Goal: Transaction & Acquisition: Download file/media

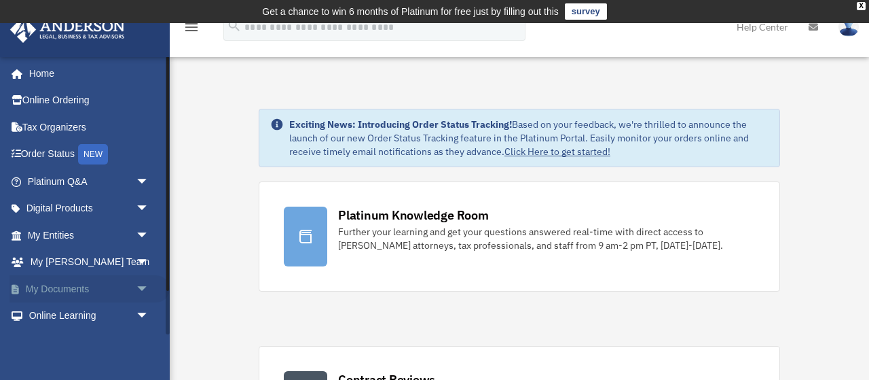
click at [63, 282] on link "My Documents arrow_drop_down" at bounding box center [90, 288] width 160 height 27
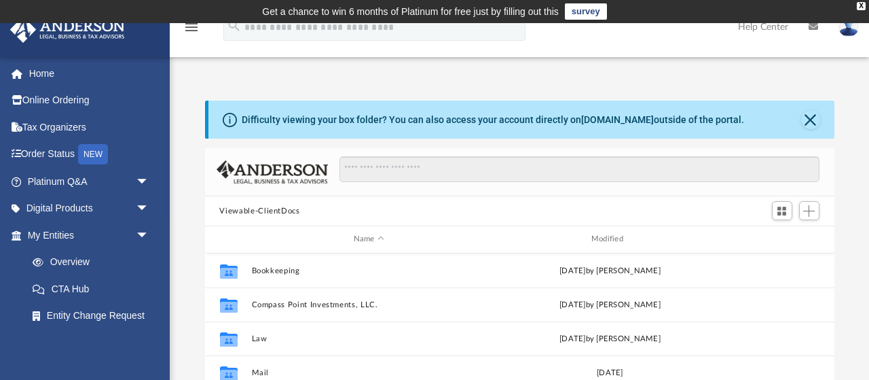
scroll to position [308, 629]
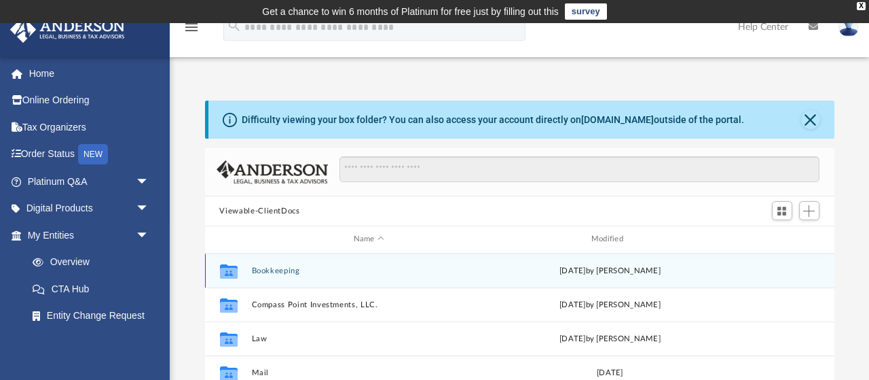
click at [289, 270] on button "Bookkeeping" at bounding box center [368, 270] width 235 height 9
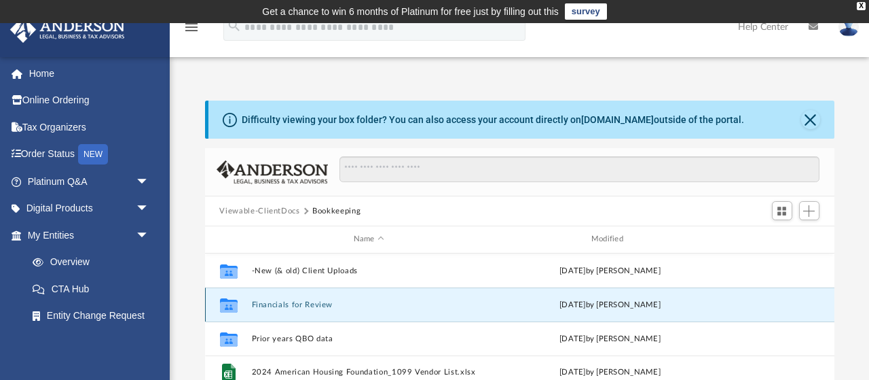
click at [326, 304] on button "Financials for Review" at bounding box center [368, 304] width 235 height 9
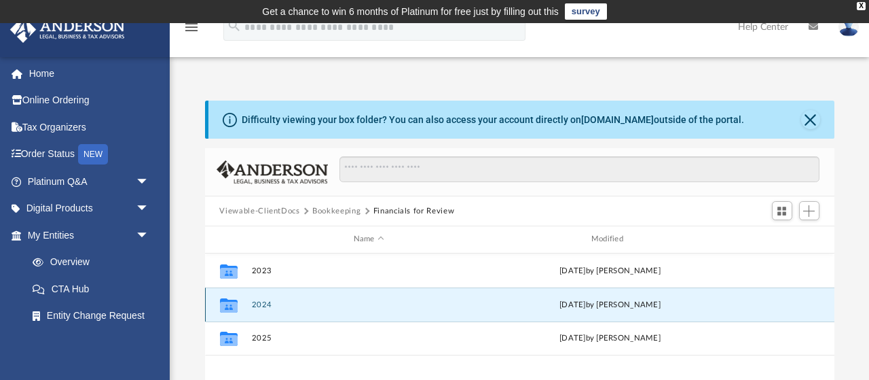
click at [326, 304] on button "2024" at bounding box center [368, 304] width 235 height 9
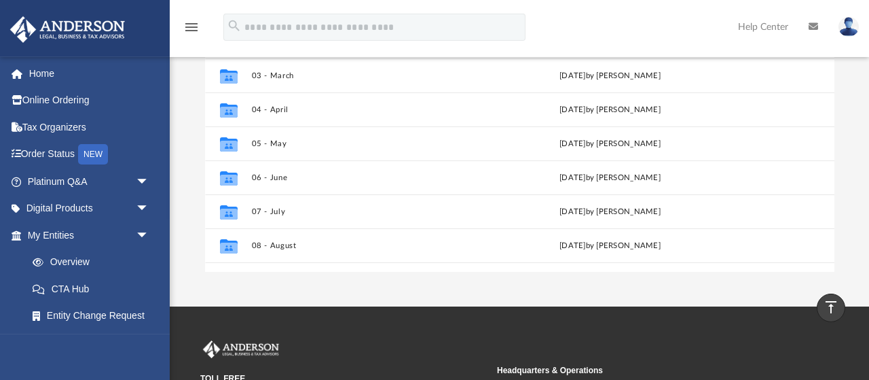
scroll to position [125, 0]
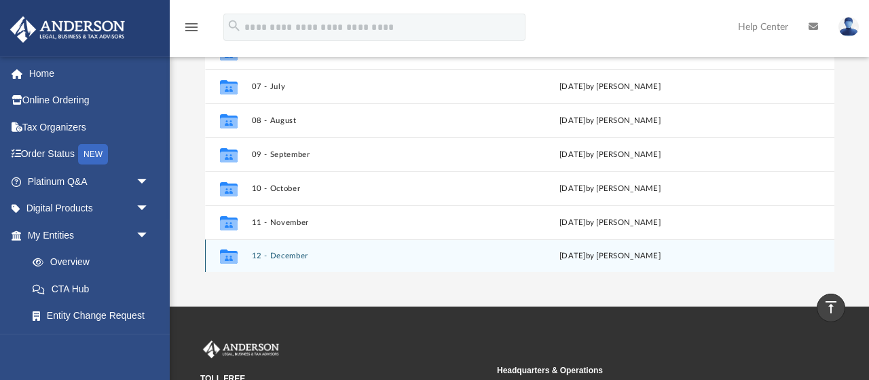
click at [620, 257] on div "Mon Jul 28 2025 by Kim Myers" at bounding box center [609, 256] width 235 height 12
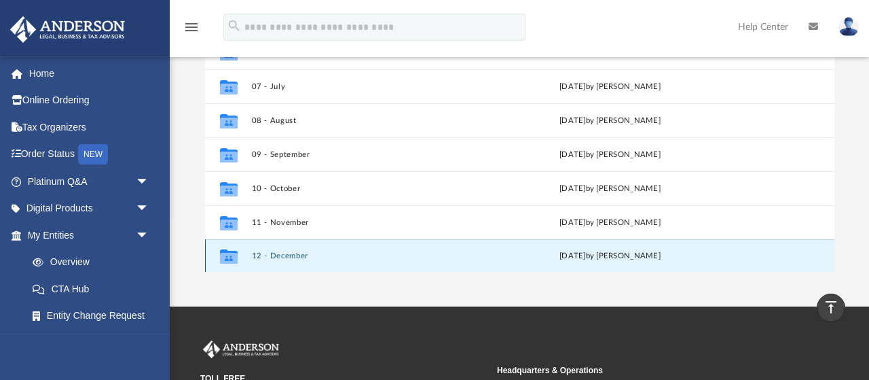
click at [291, 253] on button "12 - December" at bounding box center [368, 255] width 235 height 9
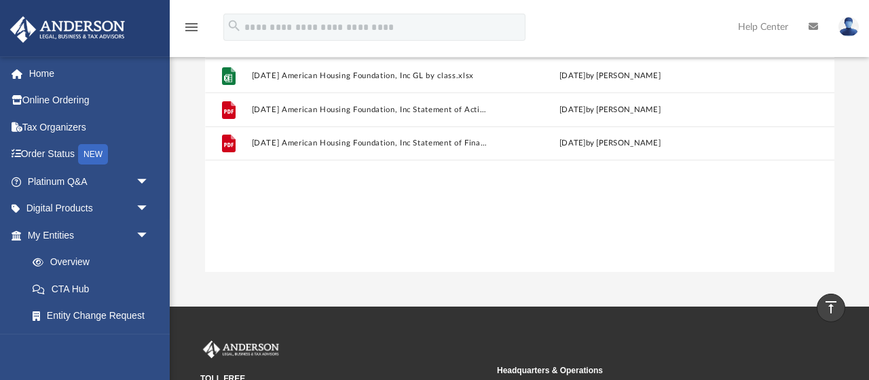
scroll to position [0, 0]
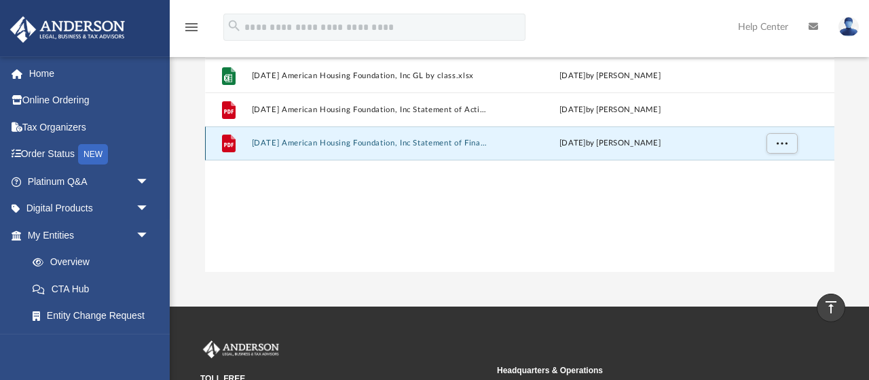
click at [374, 144] on button "2024.12.31 American Housing Foundation, Inc Statement of Financial Position (Ba…" at bounding box center [368, 143] width 235 height 9
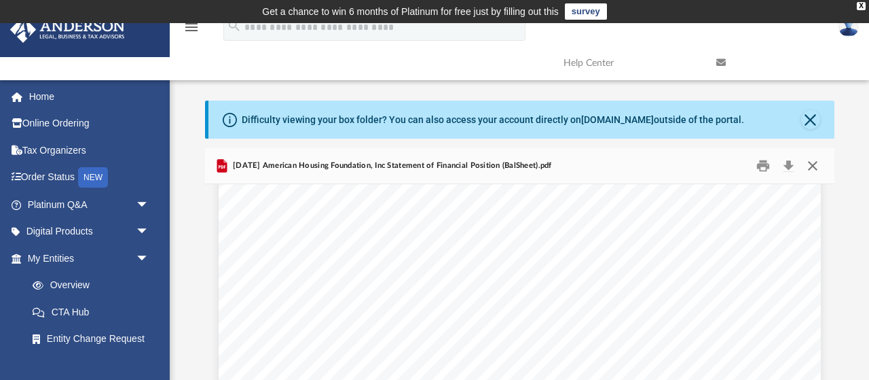
click at [816, 166] on button "Close" at bounding box center [813, 166] width 24 height 21
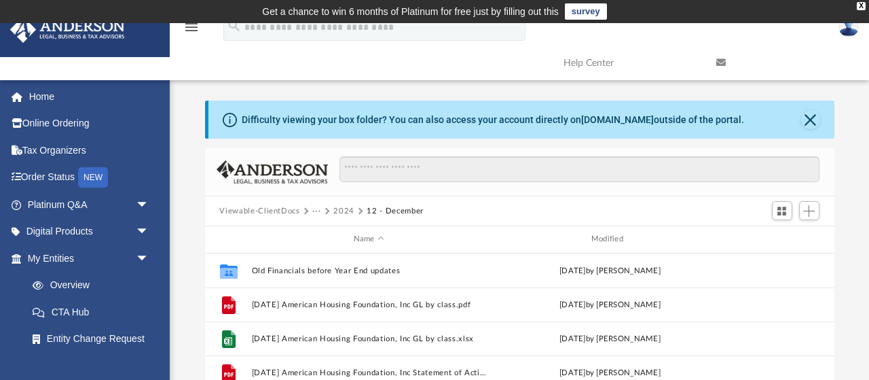
scroll to position [216, 0]
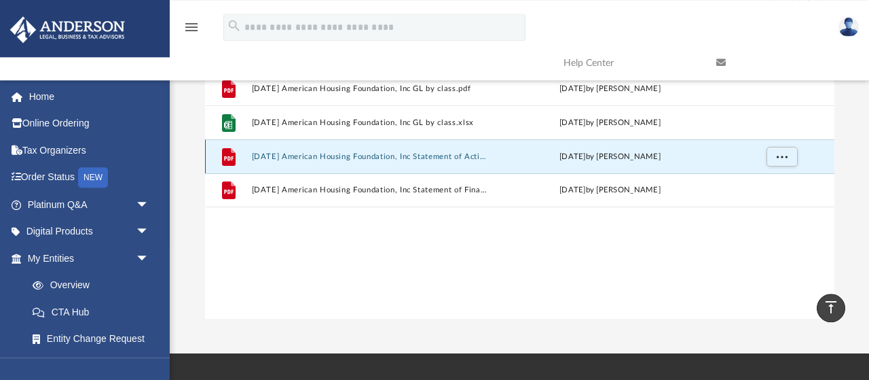
click at [362, 156] on button "2024.12.31 American Housing Foundation, Inc Statement of Activity (P&L) by clas…" at bounding box center [368, 156] width 235 height 9
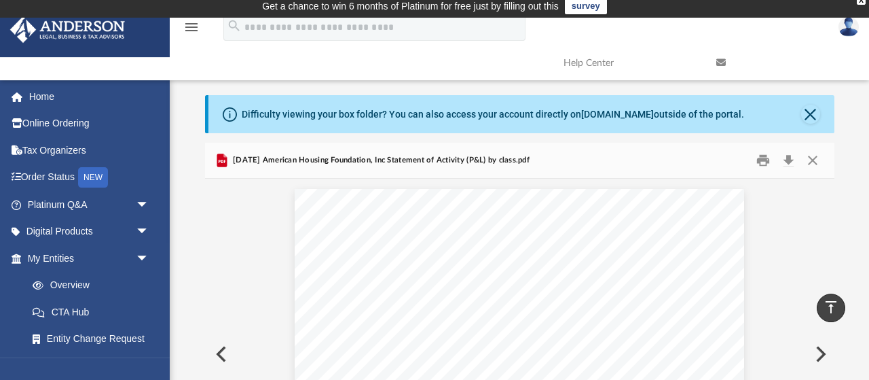
scroll to position [0, 0]
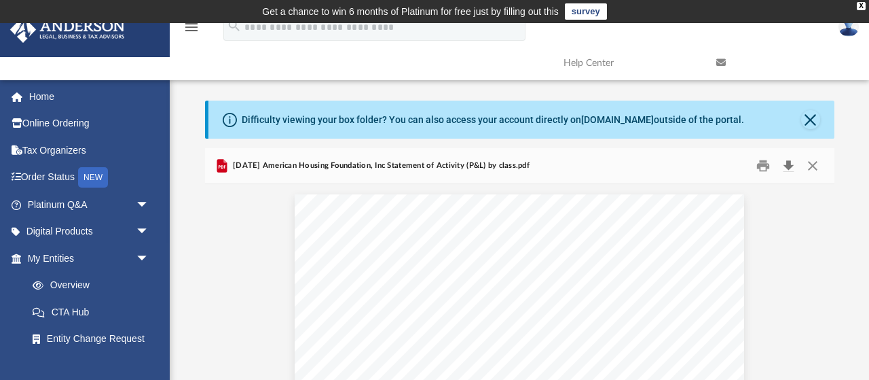
click at [792, 162] on button "Download" at bounding box center [789, 166] width 24 height 21
click at [816, 165] on button "Close" at bounding box center [813, 166] width 24 height 21
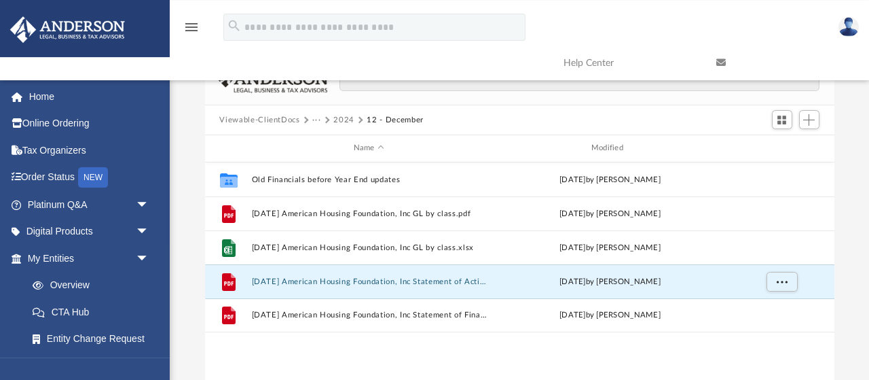
scroll to position [109, 0]
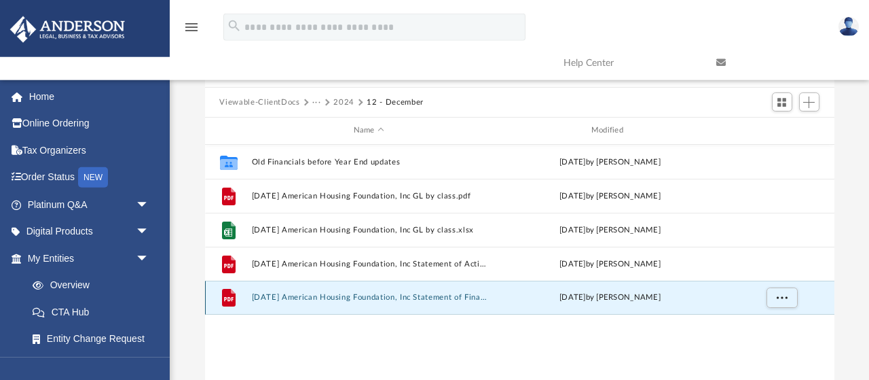
click at [452, 297] on button "2024.12.31 American Housing Foundation, Inc Statement of Financial Position (Ba…" at bounding box center [368, 297] width 235 height 9
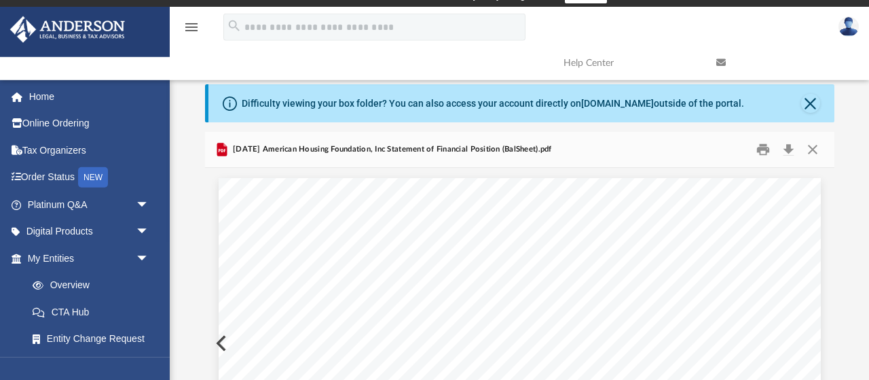
scroll to position [12, 0]
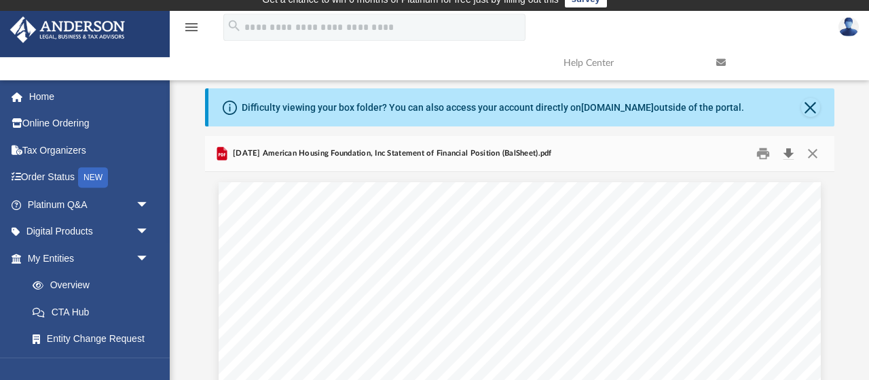
click at [786, 151] on button "Download" at bounding box center [789, 153] width 24 height 21
click at [814, 154] on button "Close" at bounding box center [813, 153] width 24 height 21
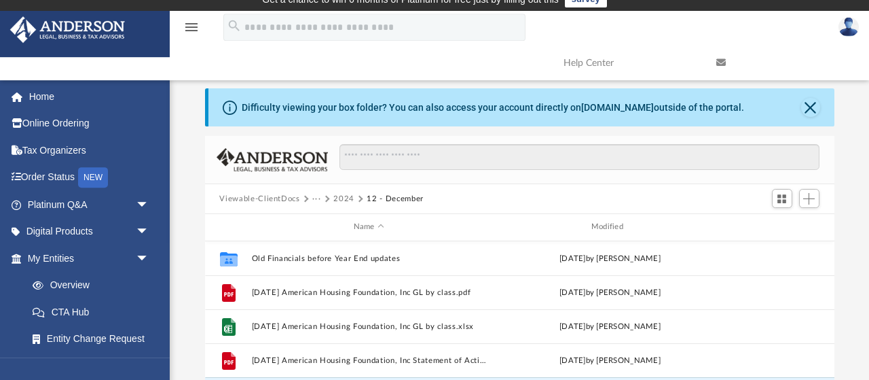
scroll to position [216, 0]
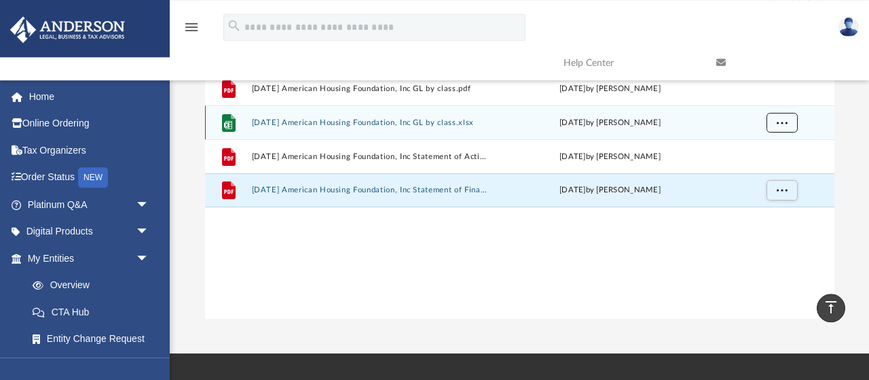
click at [782, 125] on span "More options" at bounding box center [781, 121] width 11 height 7
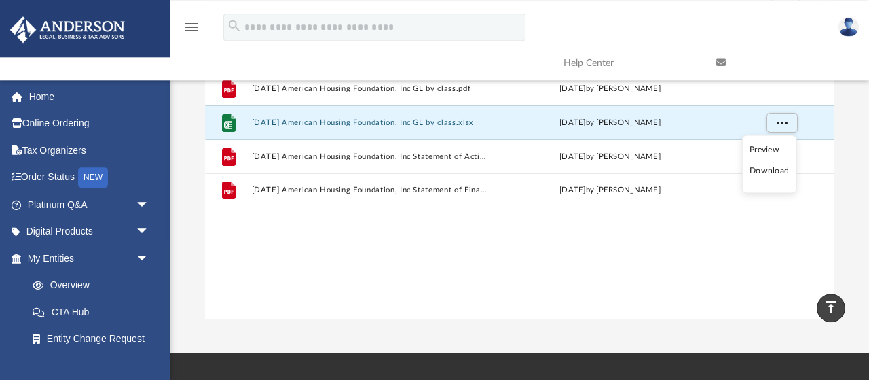
click at [768, 172] on li "Download" at bounding box center [769, 171] width 39 height 14
click at [786, 125] on span "More options" at bounding box center [781, 121] width 11 height 7
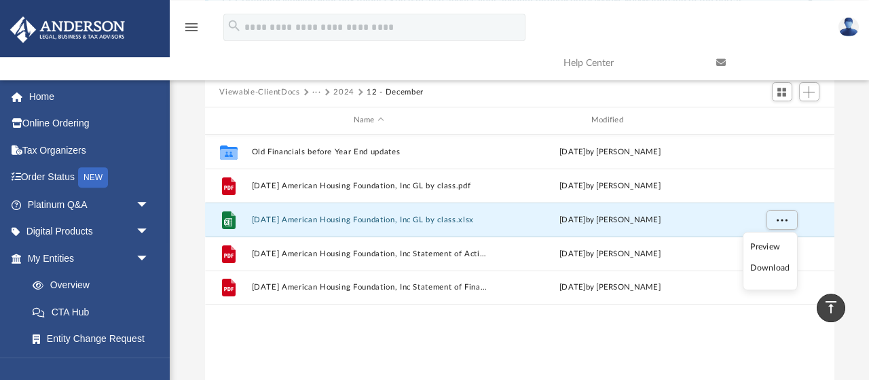
scroll to position [118, 0]
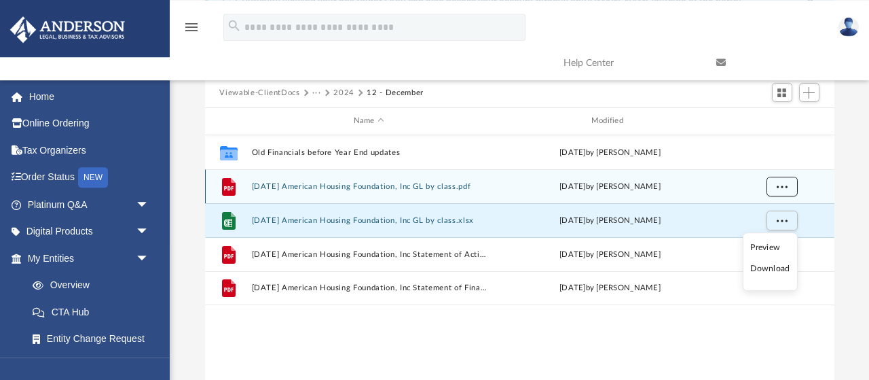
click at [782, 186] on span "More options" at bounding box center [781, 185] width 11 height 7
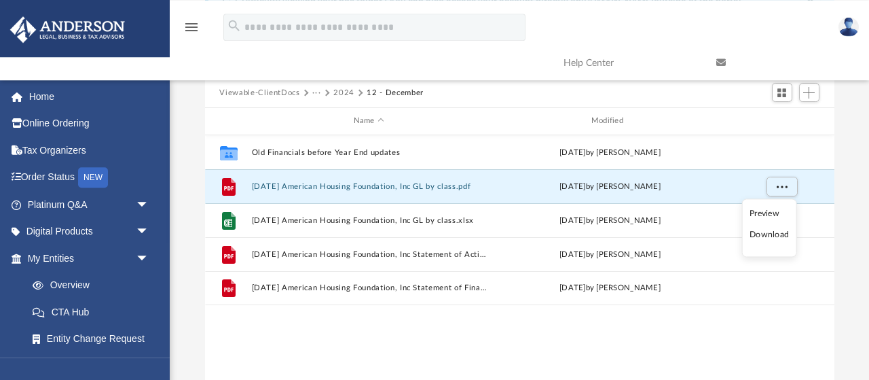
click at [767, 236] on li "Download" at bounding box center [769, 234] width 39 height 14
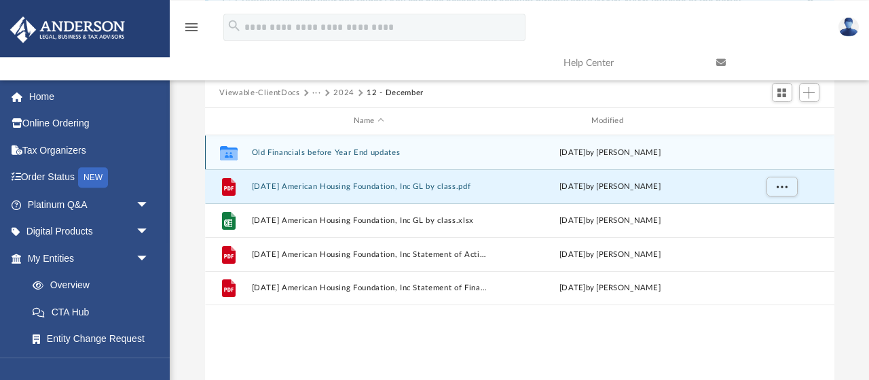
click at [316, 149] on button "Old Financials before Year End updates" at bounding box center [368, 152] width 235 height 9
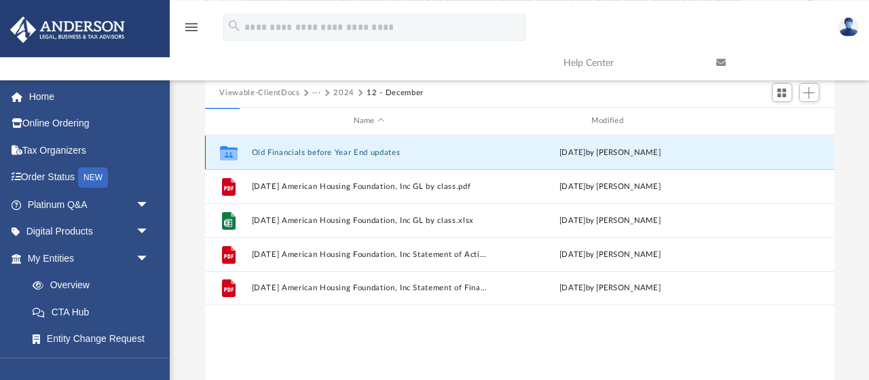
click at [316, 149] on button "Old Financials before Year End updates" at bounding box center [368, 152] width 235 height 9
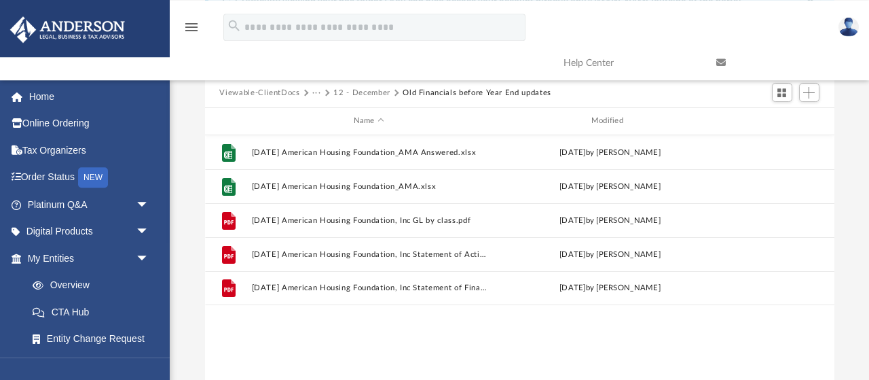
click at [381, 90] on button "12 - December" at bounding box center [361, 93] width 56 height 12
